Goal: Task Accomplishment & Management: Manage account settings

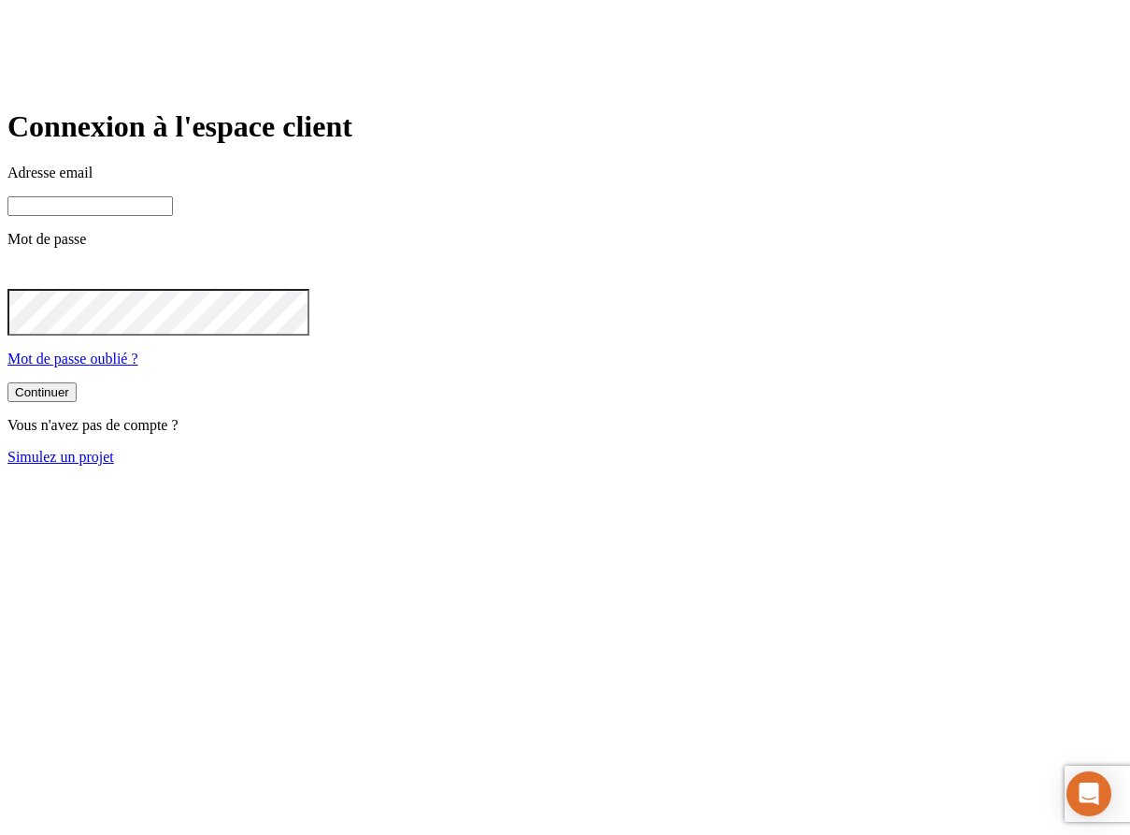
click at [173, 216] on input at bounding box center [89, 206] width 165 height 20
type input "[PERSON_NAME][EMAIL_ADDRESS][DOMAIN_NAME]"
click at [77, 404] on button "Continuer" at bounding box center [41, 394] width 69 height 20
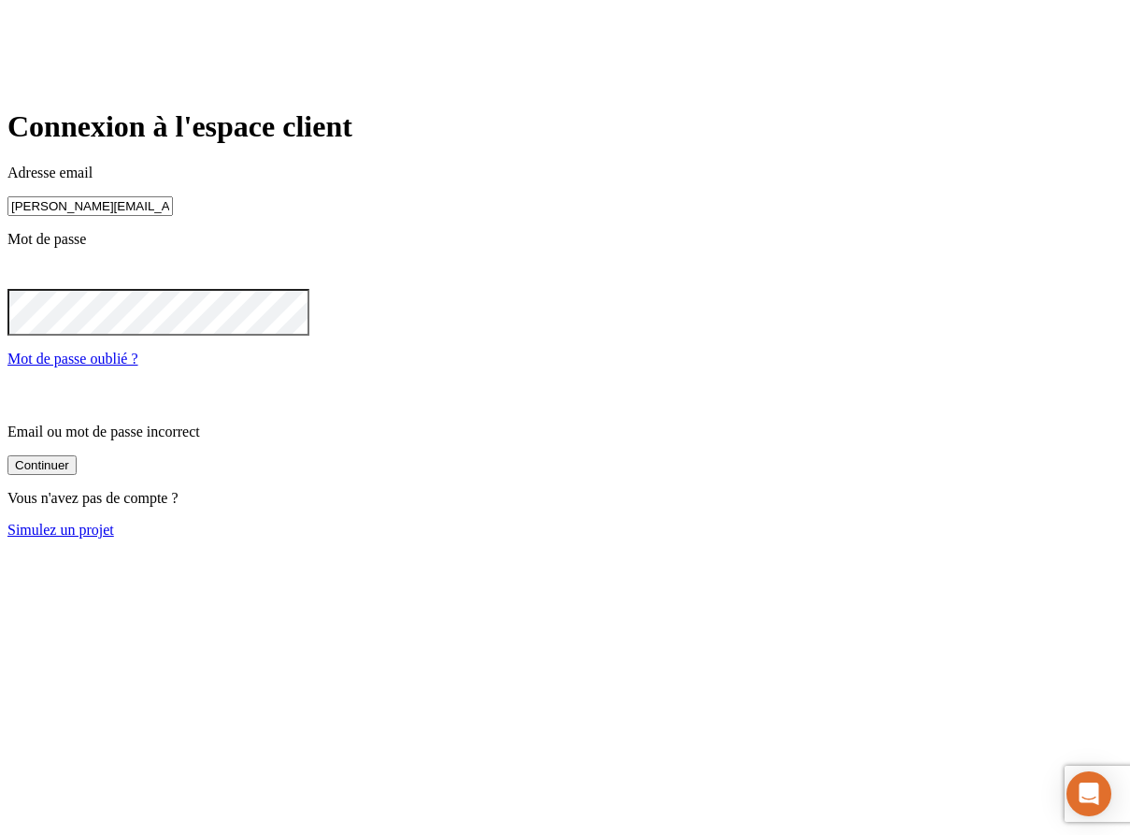
click at [173, 216] on input "[PERSON_NAME][EMAIL_ADDRESS][DOMAIN_NAME]" at bounding box center [89, 206] width 165 height 20
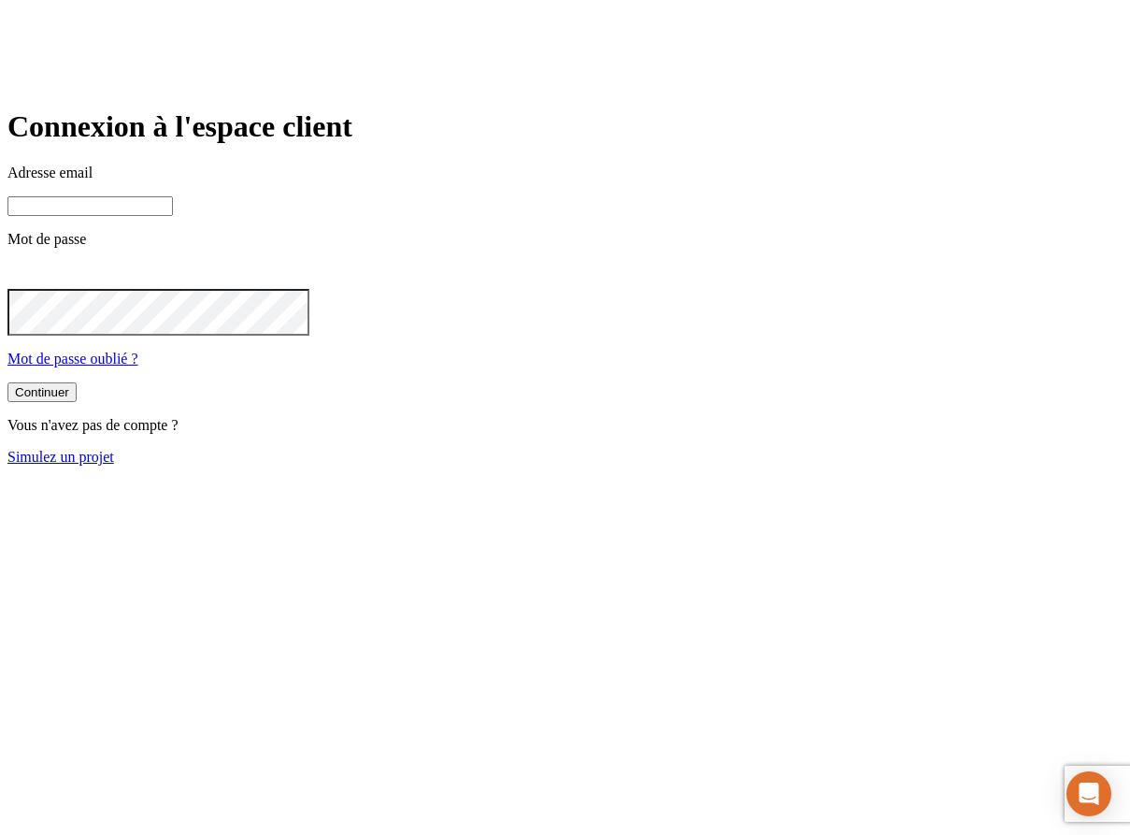
click at [722, 465] on div "Connexion à l'espace client Adresse email Mot de passe Mot de passe oublié ? Co…" at bounding box center [564, 286] width 1115 height 355
click at [482, 248] on p "Mot de passe" at bounding box center [564, 239] width 1115 height 17
click at [357, 83] on div "Connexion à l'espace client Adresse email Mot de passe Mot de passe oublié ? Co…" at bounding box center [564, 236] width 1115 height 458
